Goal: Communication & Community: Answer question/provide support

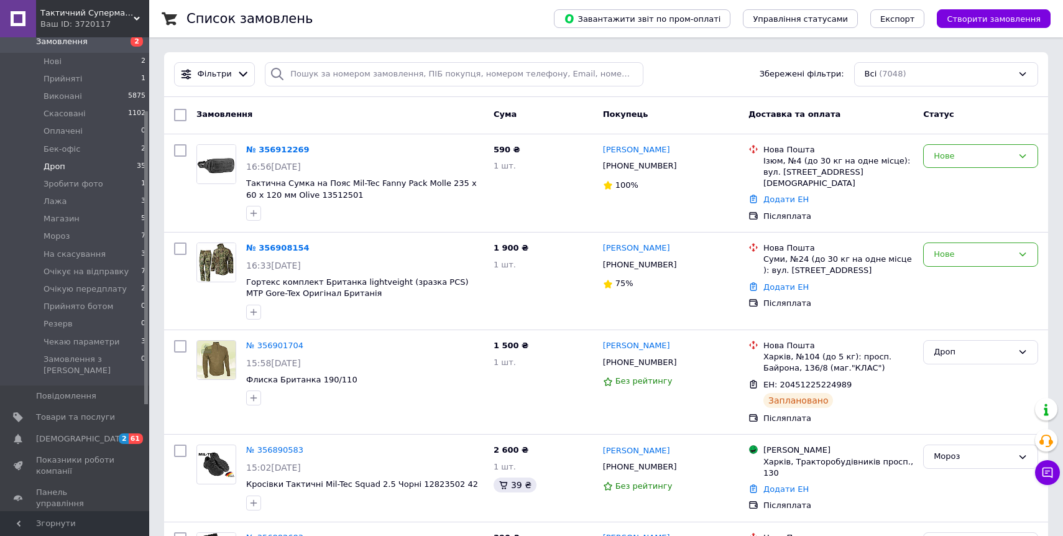
scroll to position [162, 0]
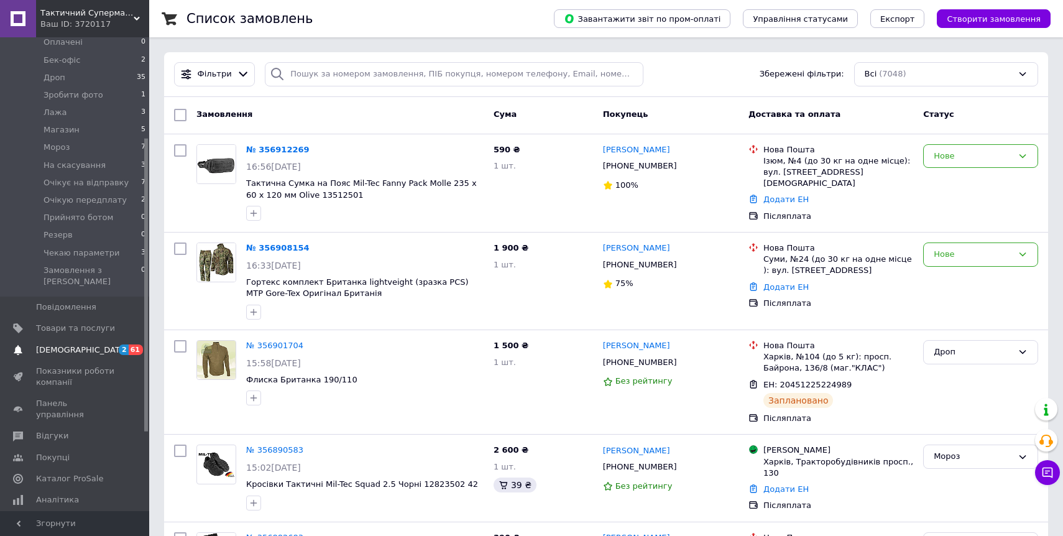
click at [98, 344] on span "[DEMOGRAPHIC_DATA]" at bounding box center [75, 349] width 79 height 11
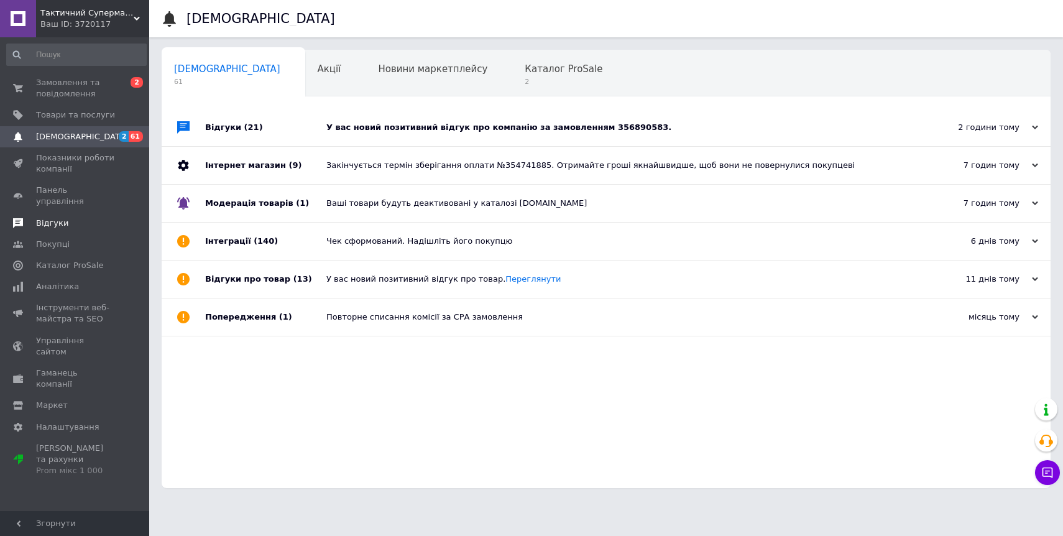
click at [65, 218] on span "Відгуки" at bounding box center [75, 223] width 79 height 11
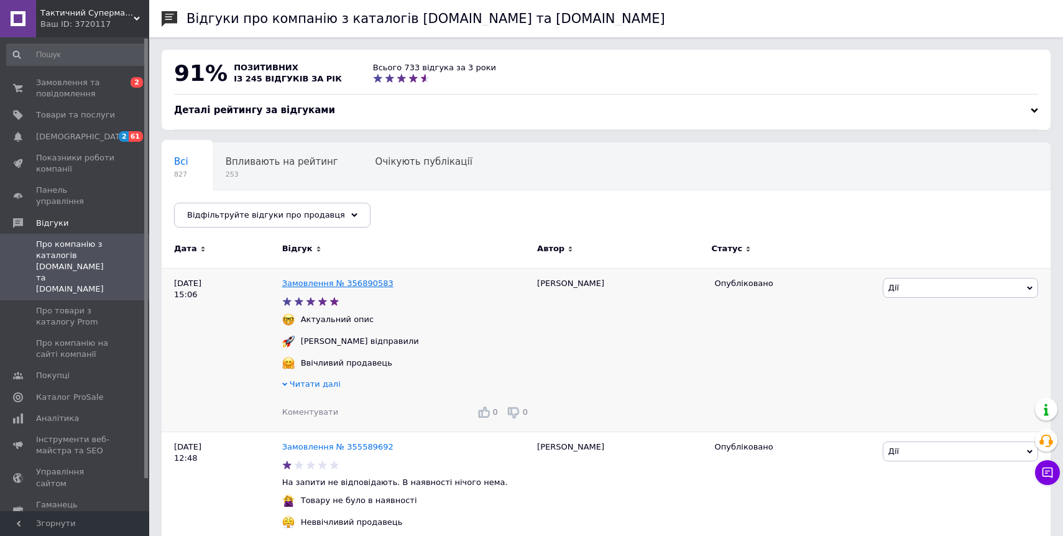
click at [320, 283] on link "Замовлення № 356890583" at bounding box center [337, 282] width 111 height 9
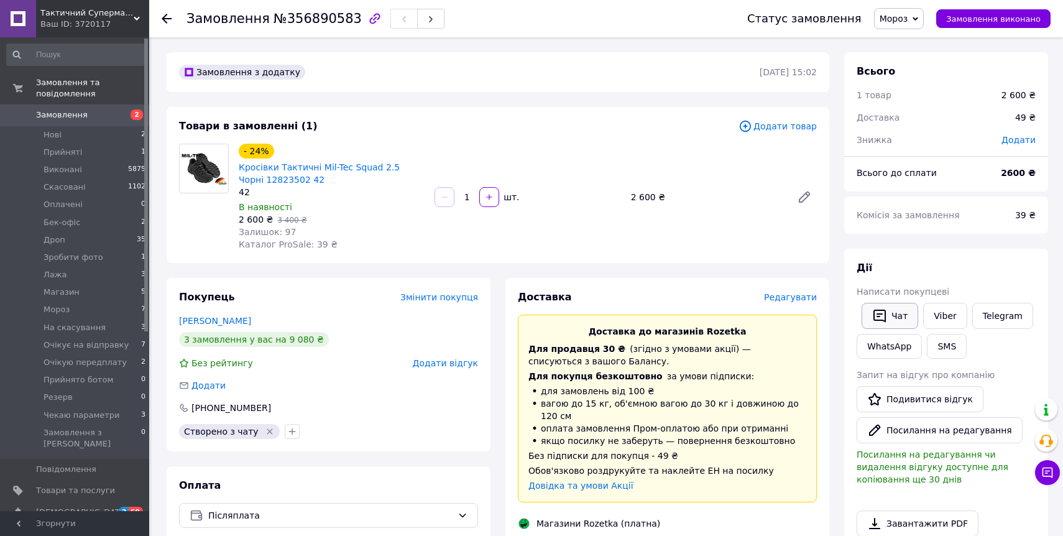
click at [900, 314] on button "Чат" at bounding box center [890, 316] width 57 height 26
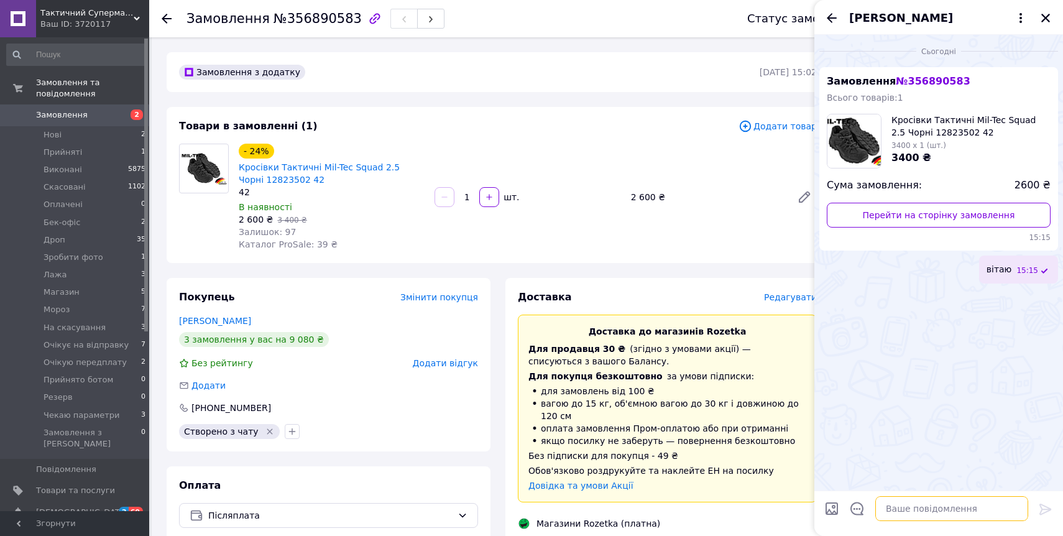
click at [920, 513] on textarea at bounding box center [951, 508] width 153 height 25
type textarea "p"
type textarea "замовлення актуальне?"
click at [829, 9] on div "[PERSON_NAME]" at bounding box center [938, 17] width 249 height 35
click at [837, 22] on icon "Назад" at bounding box center [831, 18] width 15 height 15
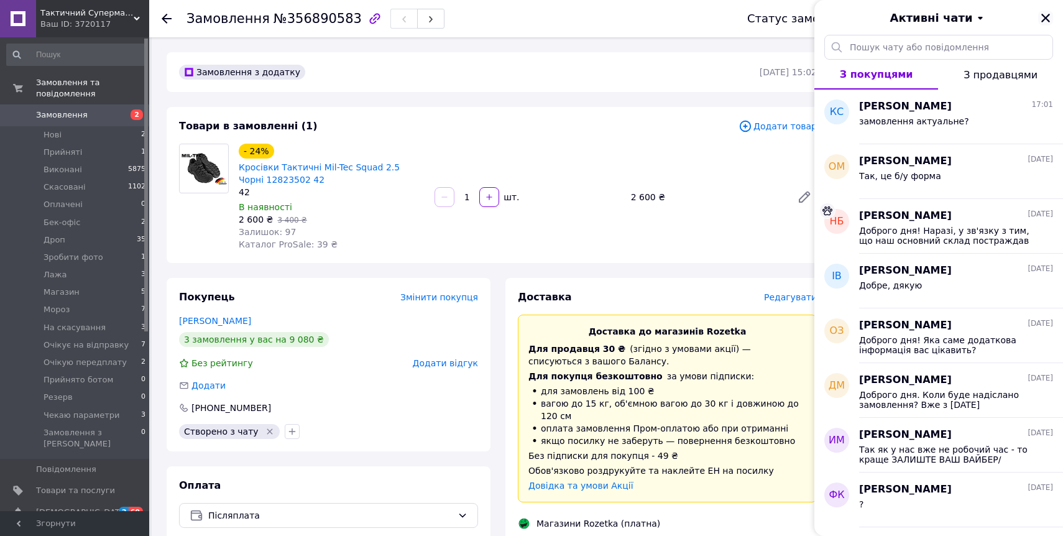
click at [1048, 14] on icon "Закрити" at bounding box center [1045, 18] width 9 height 9
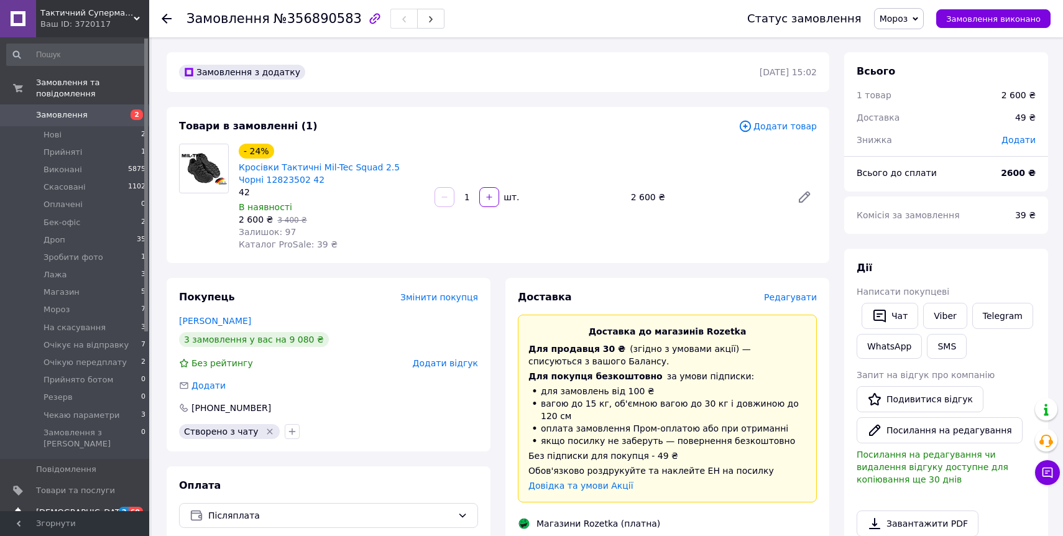
click at [111, 507] on span "[DEMOGRAPHIC_DATA]" at bounding box center [75, 512] width 79 height 11
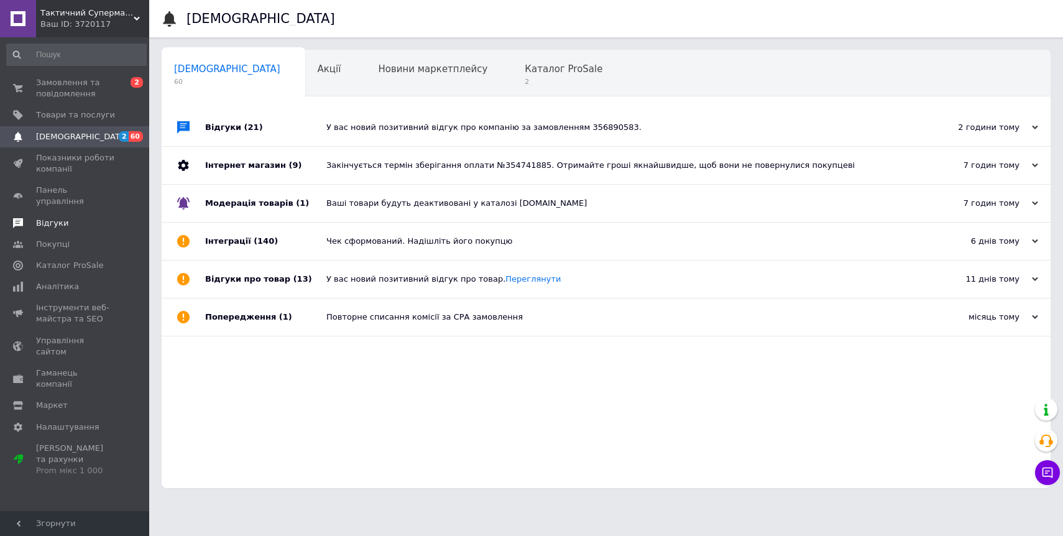
click at [65, 218] on span "Відгуки" at bounding box center [52, 223] width 32 height 11
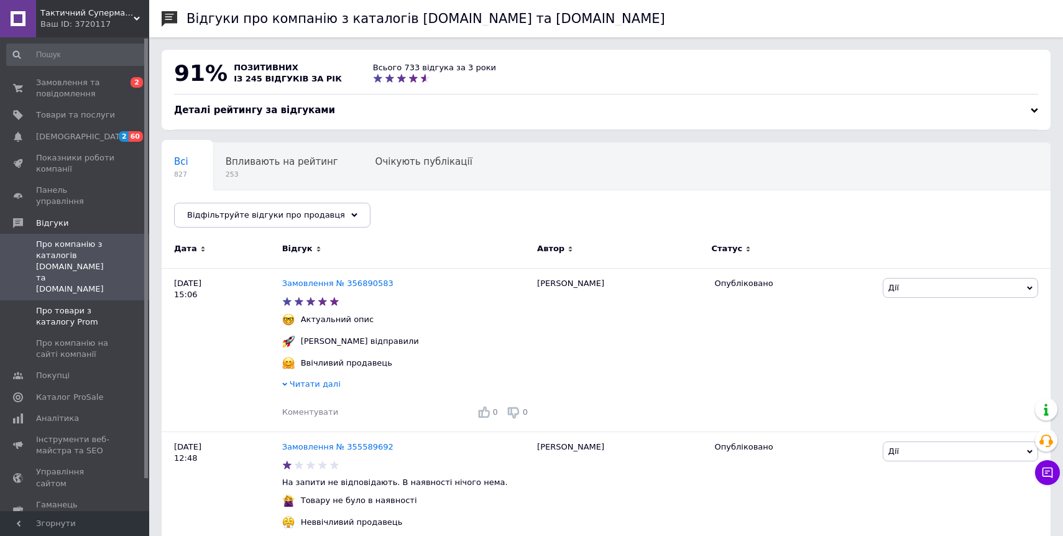
scroll to position [34, 0]
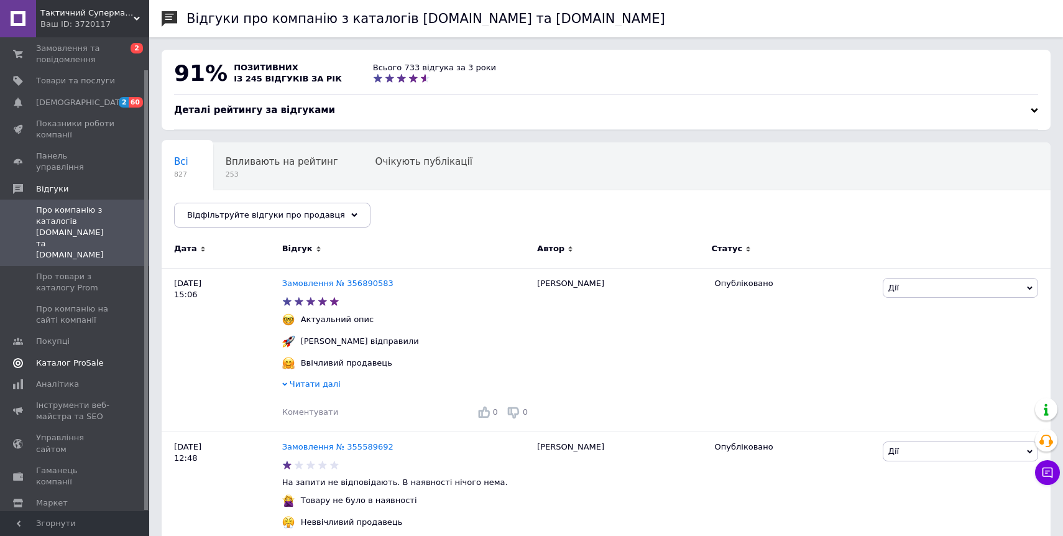
click at [85, 357] on span "Каталог ProSale" at bounding box center [69, 362] width 67 height 11
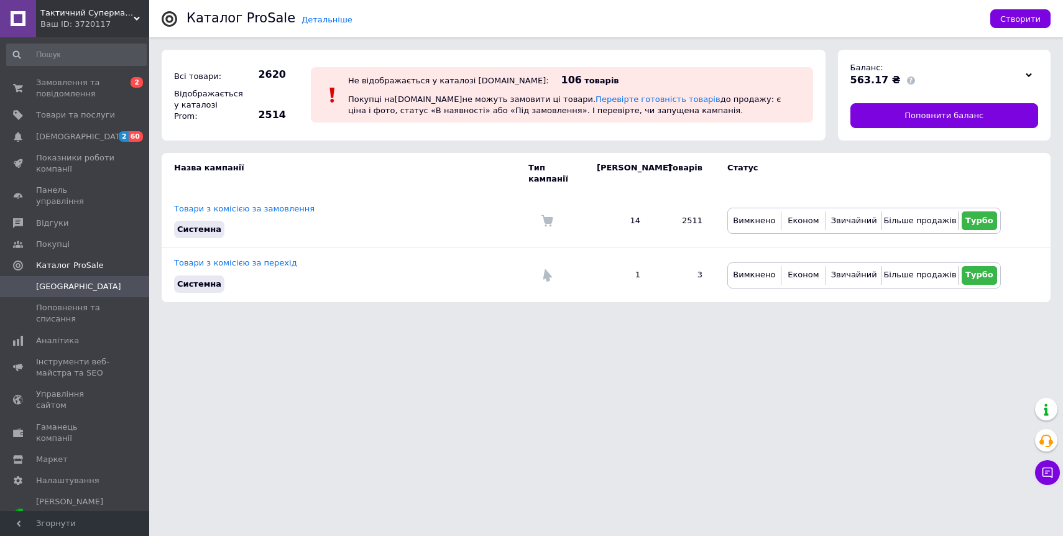
click at [1034, 74] on div at bounding box center [1028, 74] width 19 height 17
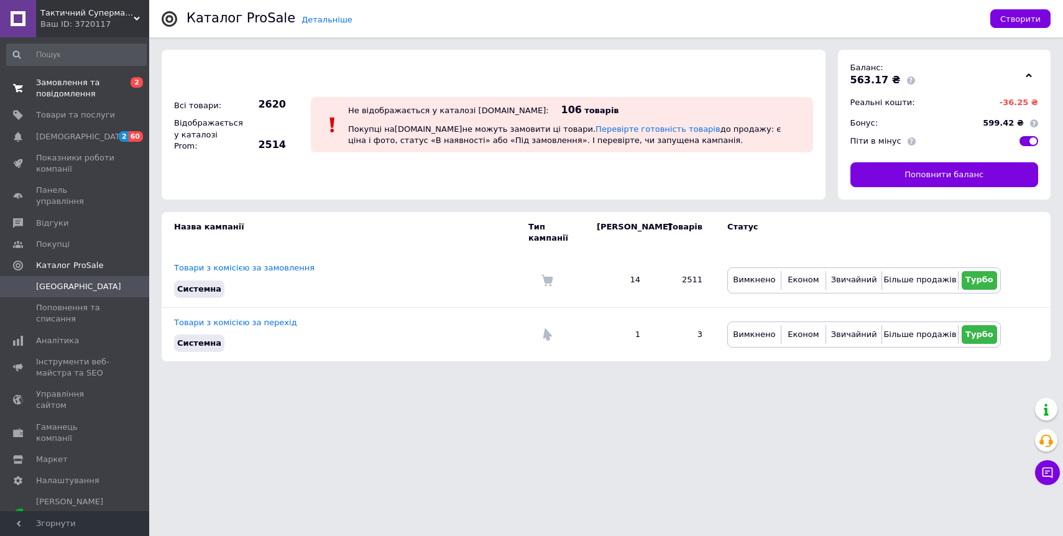
click at [80, 85] on span "Замовлення та повідомлення" at bounding box center [75, 88] width 79 height 22
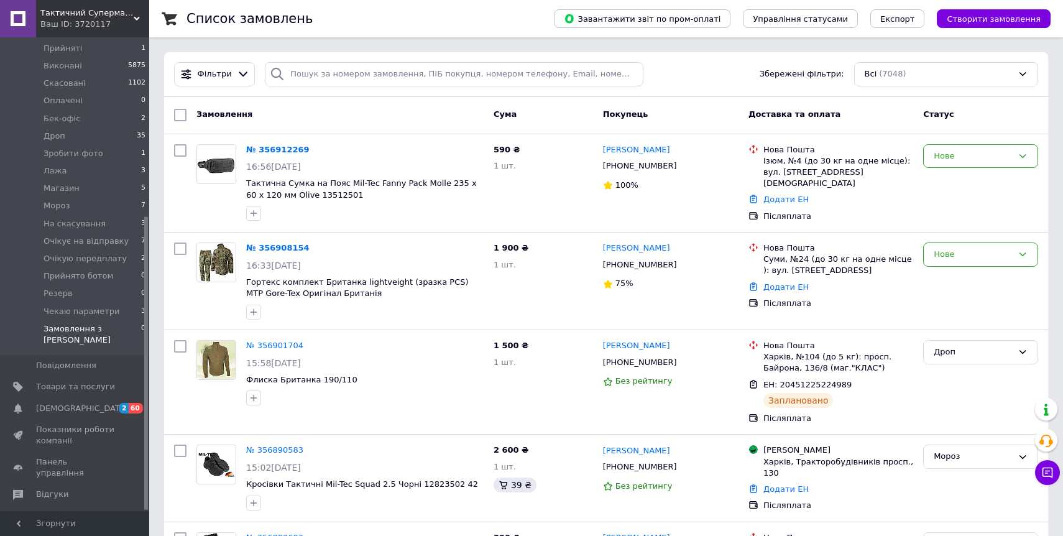
scroll to position [289, 0]
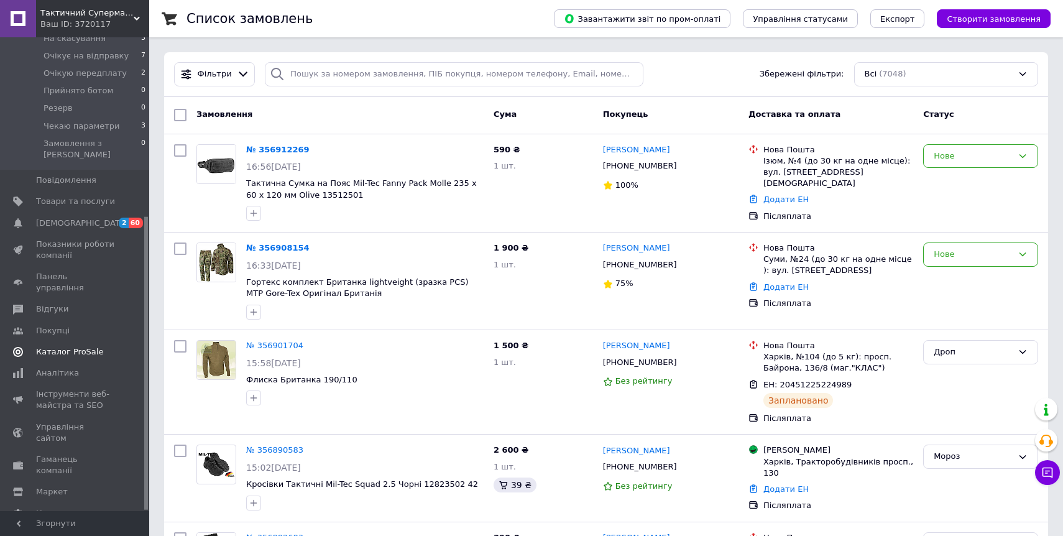
click at [84, 346] on span "Каталог ProSale" at bounding box center [69, 351] width 67 height 11
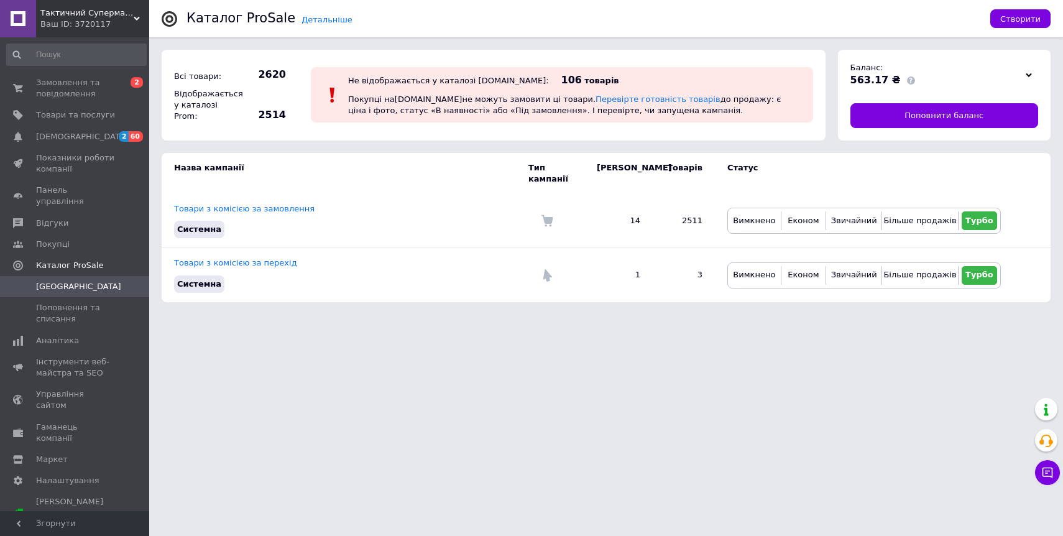
click at [1027, 73] on icon at bounding box center [1029, 75] width 6 height 6
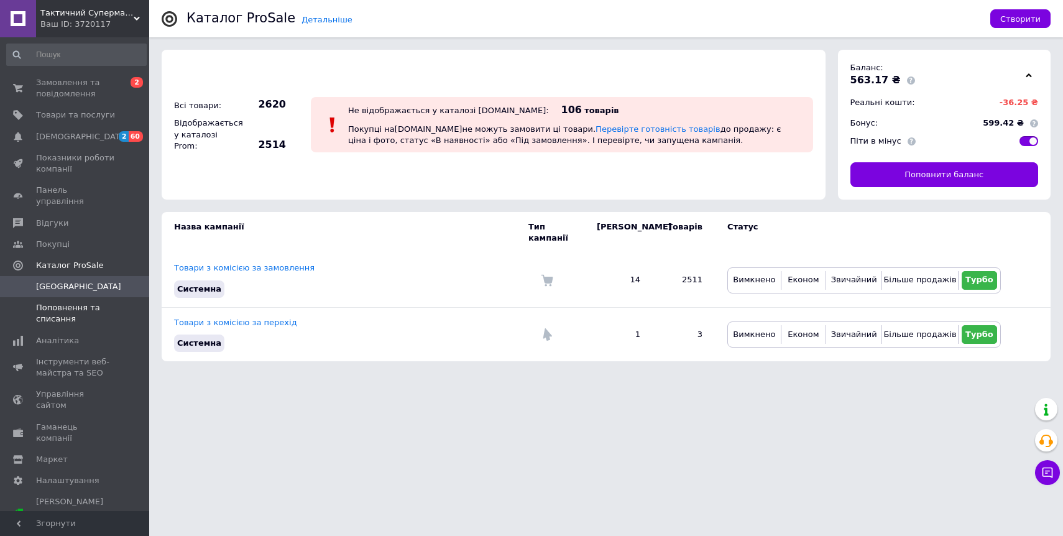
click at [88, 315] on link "Поповнення та списання" at bounding box center [76, 313] width 153 height 32
